Goal: Task Accomplishment & Management: Complete application form

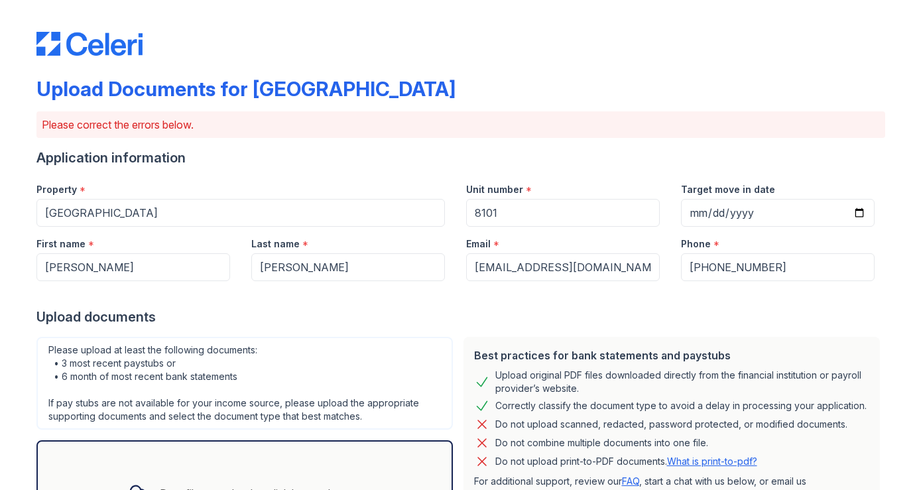
scroll to position [342, 0]
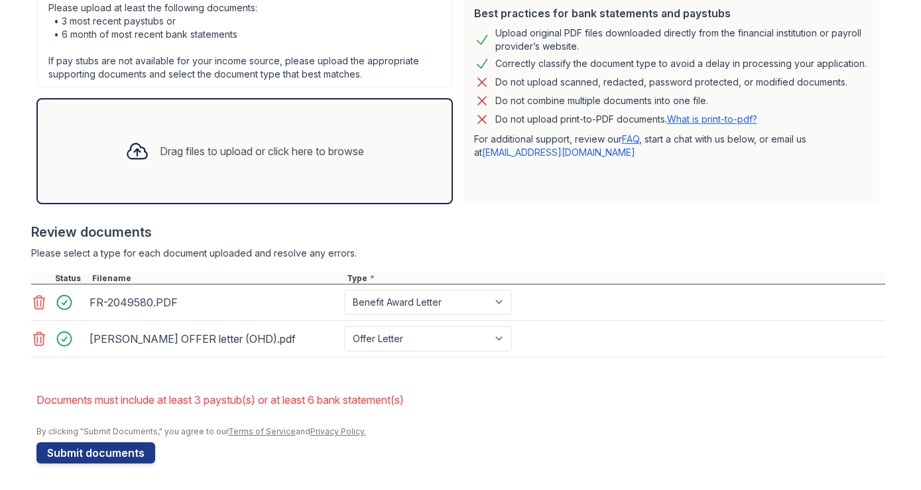
click at [36, 332] on icon at bounding box center [39, 339] width 16 height 16
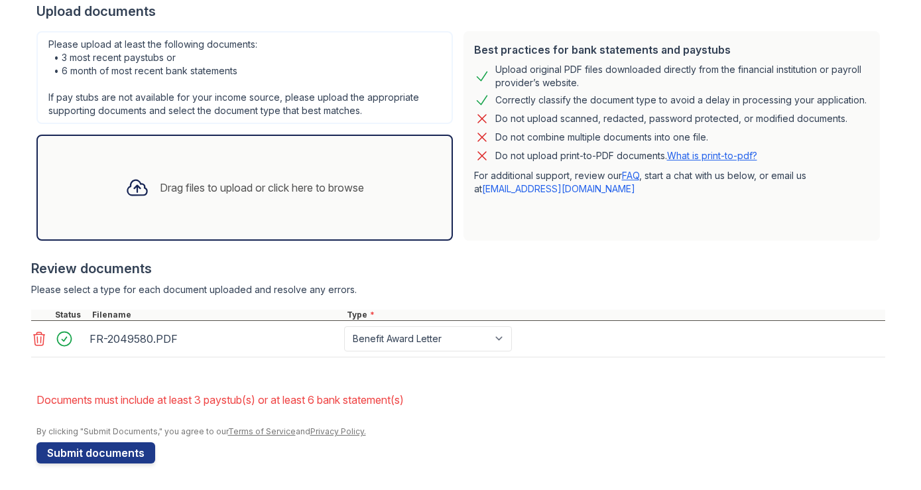
click at [35, 336] on icon at bounding box center [38, 338] width 11 height 13
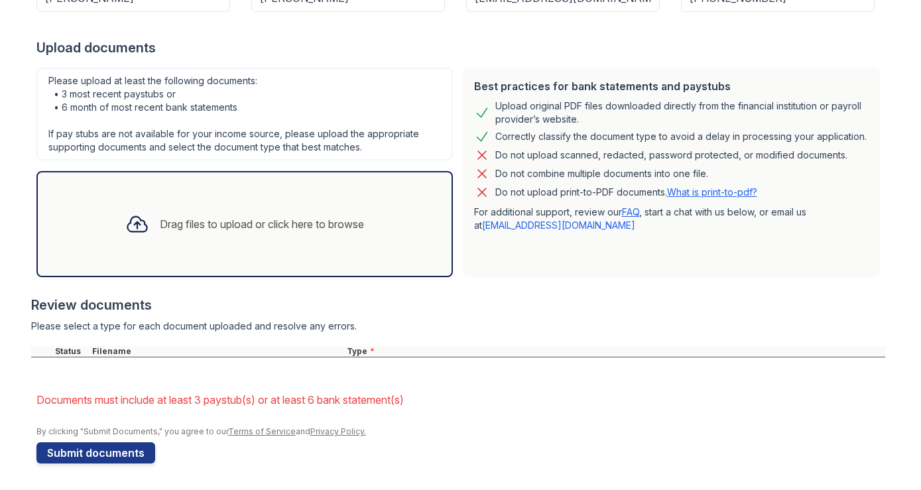
click at [290, 224] on div "Drag files to upload or click here to browse" at bounding box center [262, 224] width 204 height 16
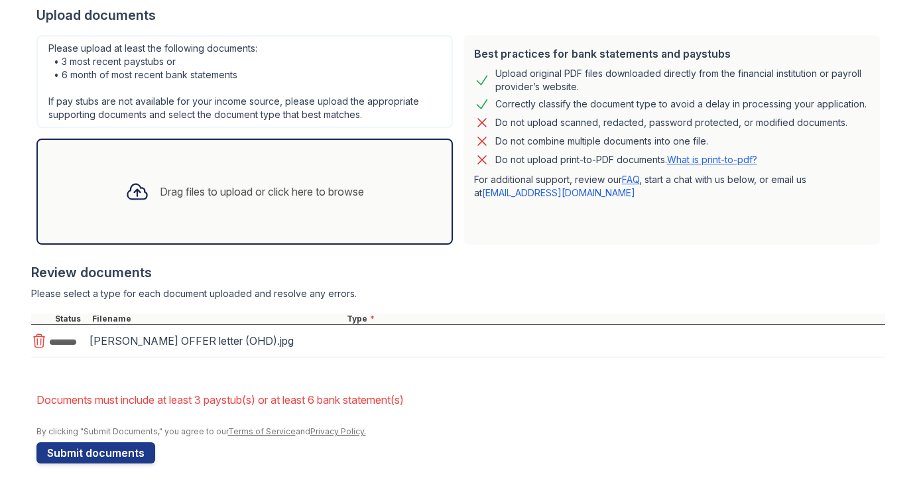
scroll to position [306, 0]
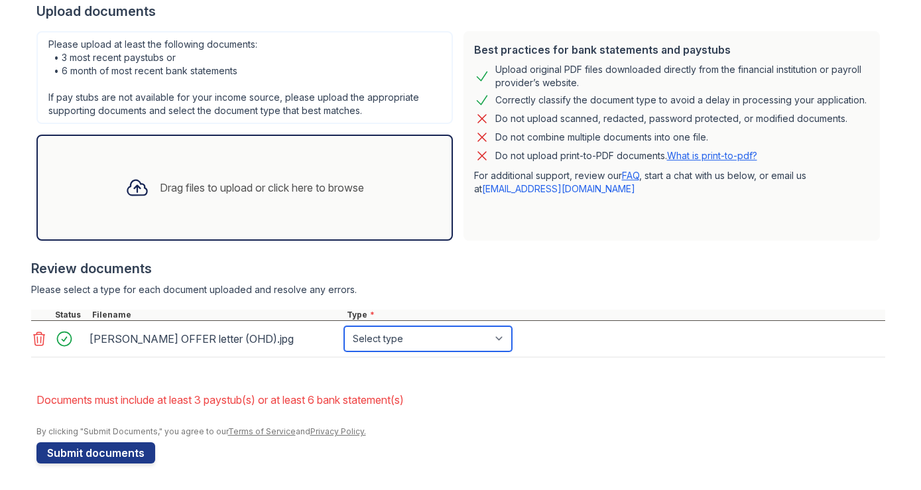
click at [390, 334] on select "Select type Paystub Bank Statement Offer Letter Tax Documents Benefit Award Let…" at bounding box center [428, 338] width 168 height 25
select select "offer_letter"
click at [344, 326] on select "Select type Paystub Bank Statement Offer Letter Tax Documents Benefit Award Let…" at bounding box center [428, 338] width 168 height 25
click at [217, 225] on div "Drag files to upload or click here to browse" at bounding box center [244, 188] width 416 height 106
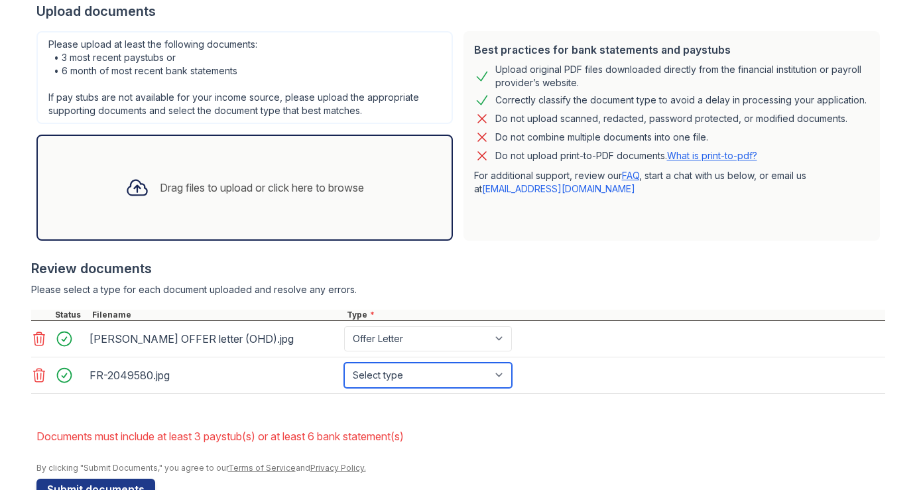
click at [454, 376] on select "Select type Paystub Bank Statement Offer Letter Tax Documents Benefit Award Let…" at bounding box center [428, 375] width 168 height 25
select select "benefit_award_letter"
click at [344, 363] on select "Select type Paystub Bank Statement Offer Letter Tax Documents Benefit Award Let…" at bounding box center [428, 375] width 168 height 25
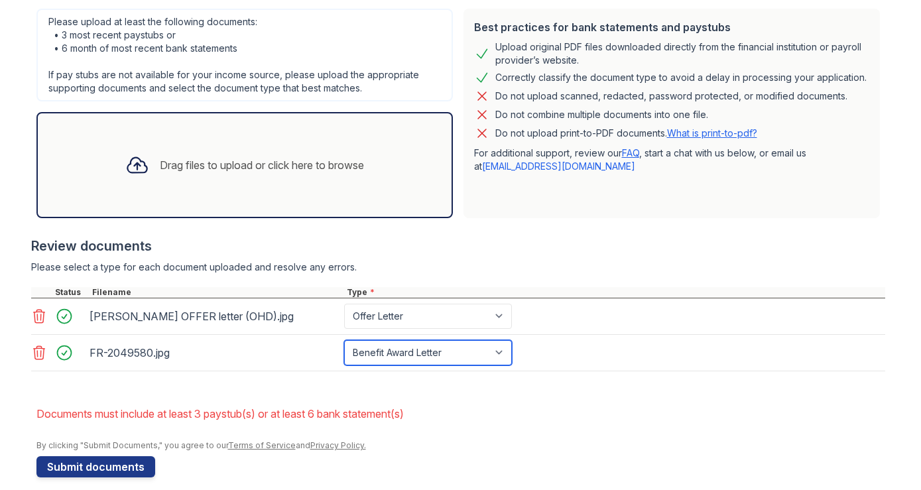
scroll to position [342, 0]
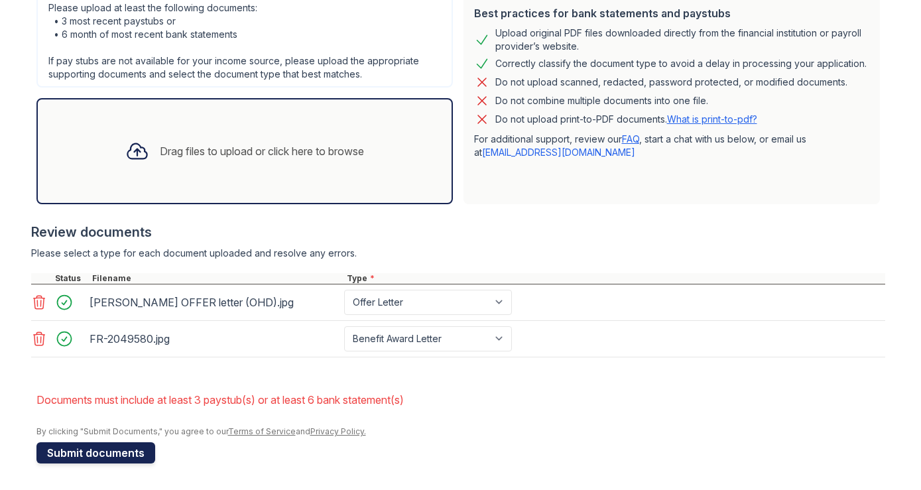
click at [117, 447] on button "Submit documents" at bounding box center [95, 452] width 119 height 21
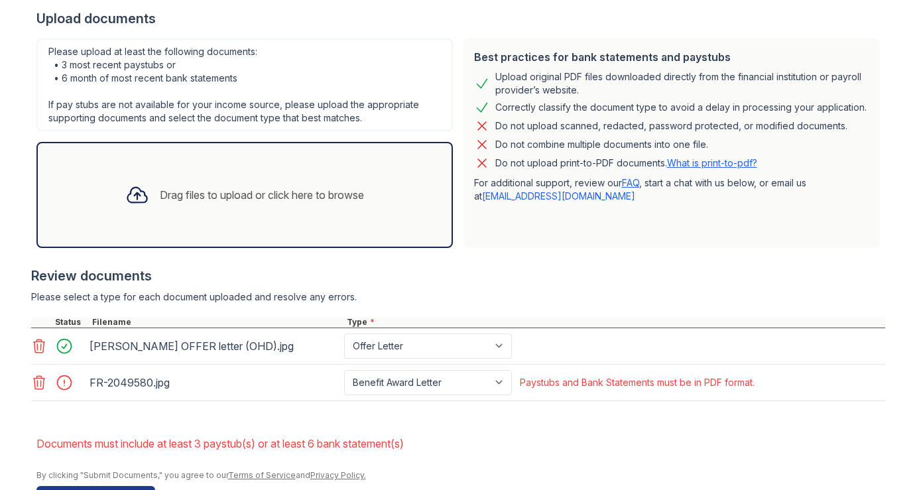
scroll to position [296, 0]
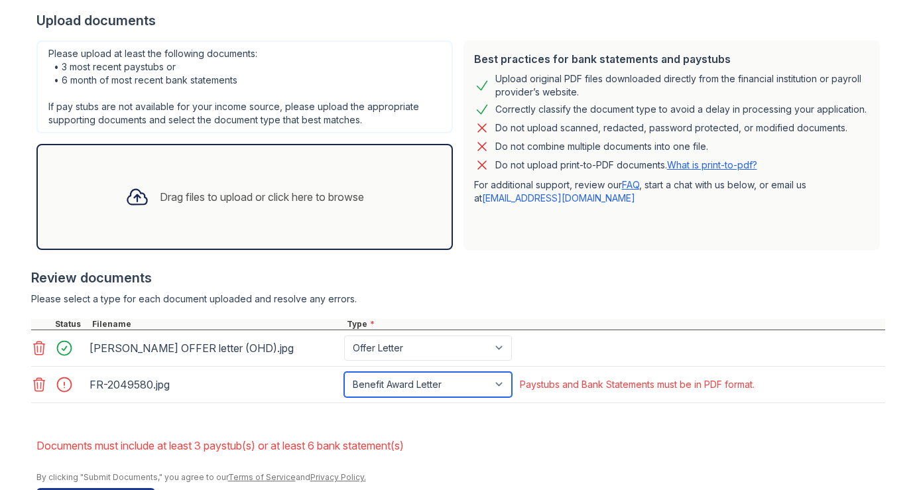
click at [425, 376] on select "Paystub Bank Statement Offer Letter Tax Documents Benefit Award Letter Investme…" at bounding box center [428, 384] width 168 height 25
click at [344, 372] on select "Paystub Bank Statement Offer Letter Tax Documents Benefit Award Letter Investme…" at bounding box center [428, 384] width 168 height 25
click at [400, 398] on div "FR-2049580.jpg Paystub Bank Statement Offer Letter Tax Documents Benefit Award …" at bounding box center [458, 384] width 854 height 36
click at [408, 390] on select "Paystub Bank Statement Offer Letter Tax Documents Benefit Award Letter Investme…" at bounding box center [428, 384] width 168 height 25
click at [344, 372] on select "Paystub Bank Statement Offer Letter Tax Documents Benefit Award Letter Investme…" at bounding box center [428, 384] width 168 height 25
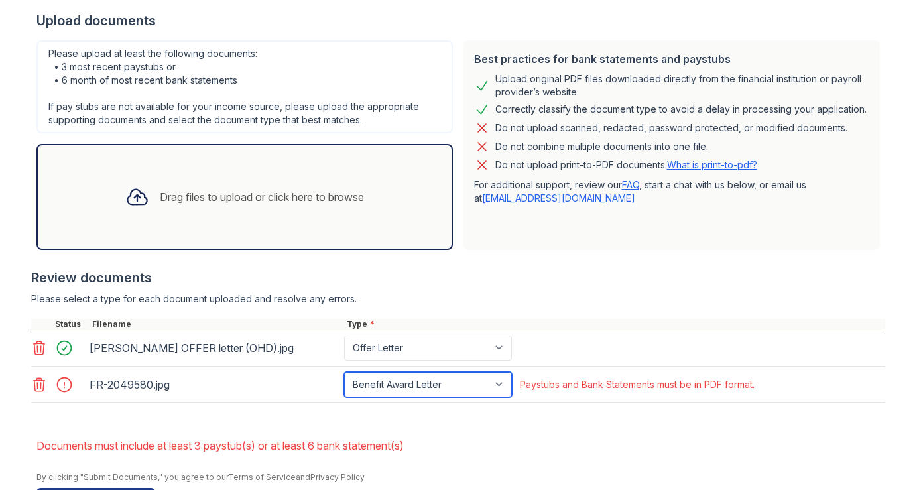
click at [475, 378] on select "Paystub Bank Statement Offer Letter Tax Documents Benefit Award Letter Investme…" at bounding box center [428, 384] width 168 height 25
select select "tax_documents"
click at [344, 372] on select "Paystub Bank Statement Offer Letter Tax Documents Benefit Award Letter Investme…" at bounding box center [428, 384] width 168 height 25
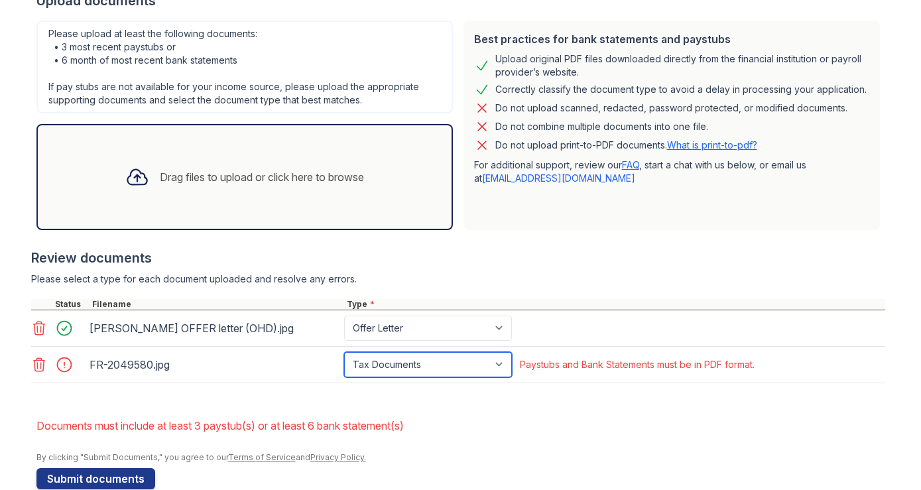
scroll to position [342, 0]
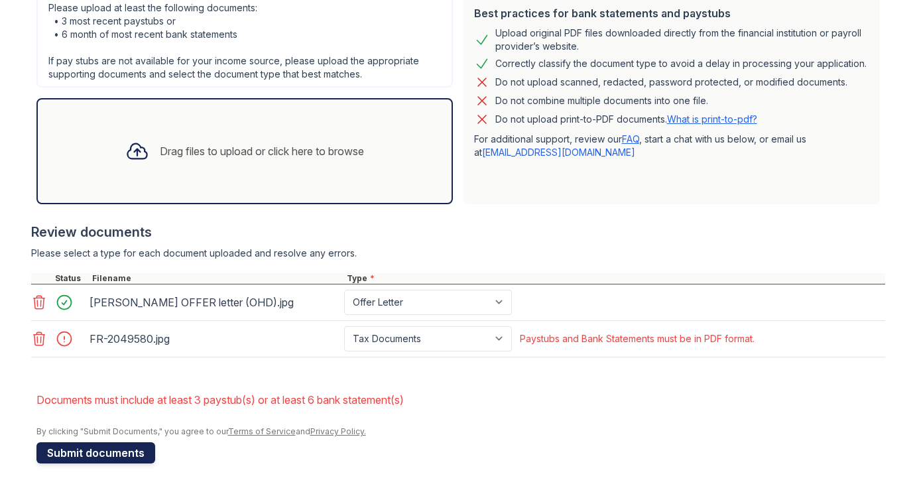
click at [68, 457] on button "Submit documents" at bounding box center [95, 452] width 119 height 21
